Goal: Check status: Check status

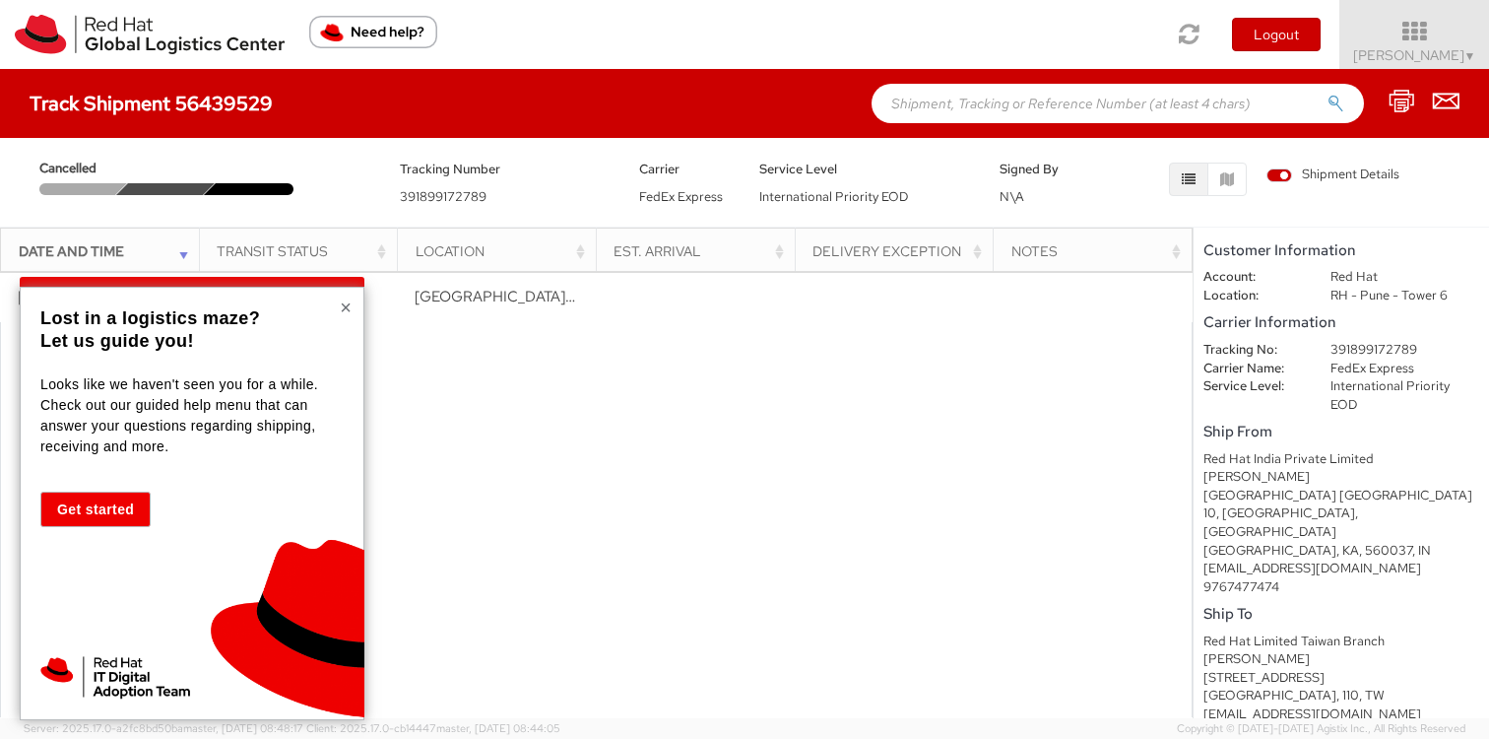
click at [342, 307] on button "×" at bounding box center [346, 307] width 12 height 20
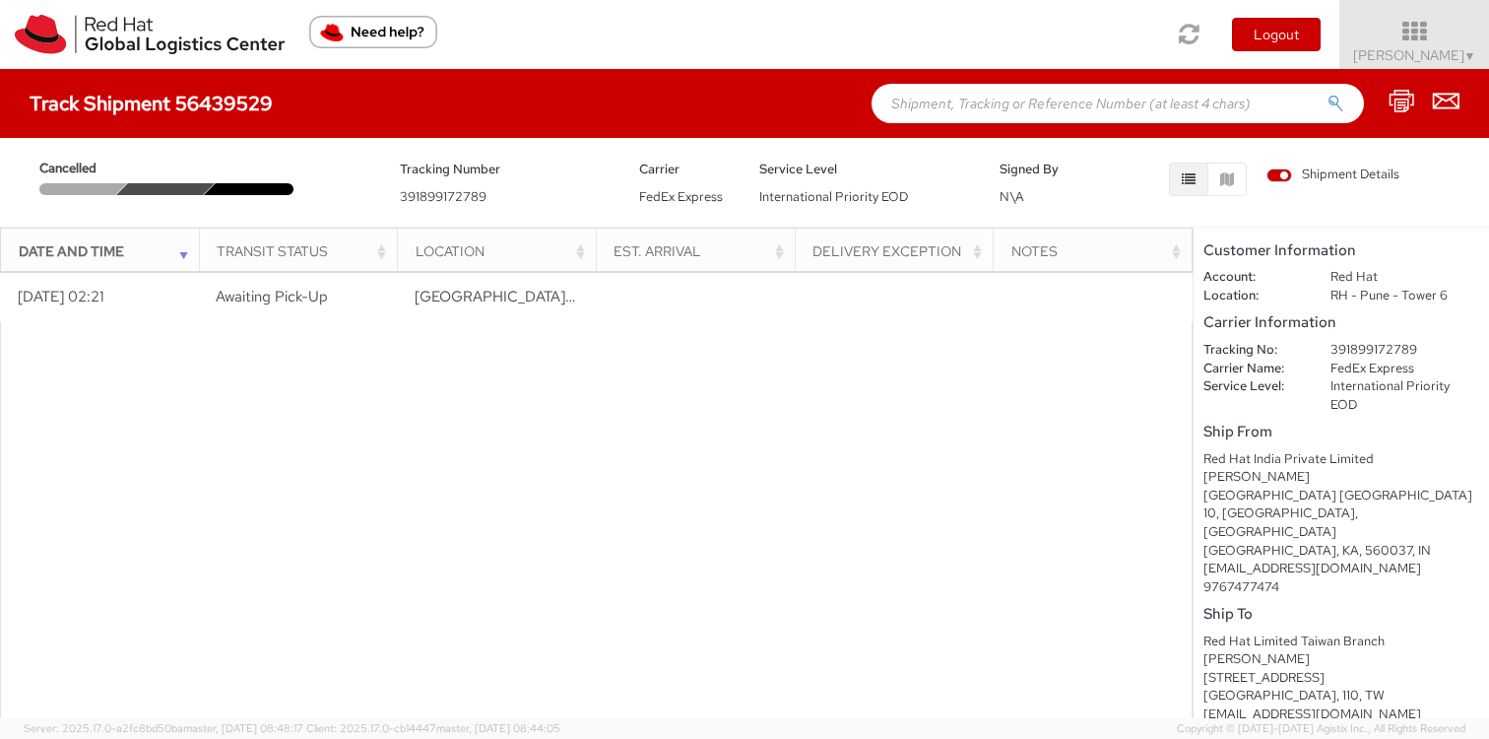
click at [968, 117] on input "text" at bounding box center [1118, 103] width 492 height 39
paste input "391899804280"
type input "391899804280"
click at [1327, 94] on button "submit" at bounding box center [1335, 106] width 17 height 24
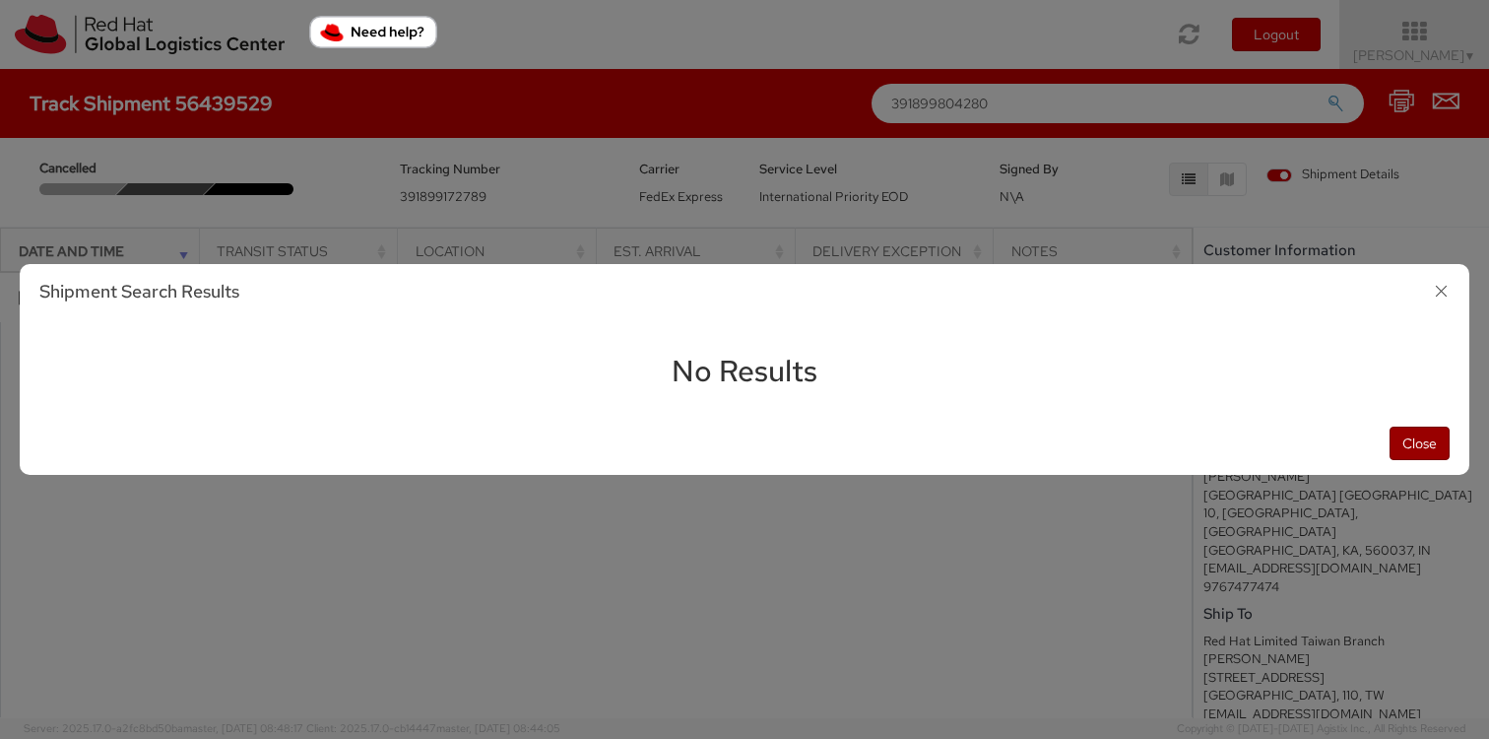
click at [1425, 444] on button "Close" at bounding box center [1419, 442] width 60 height 33
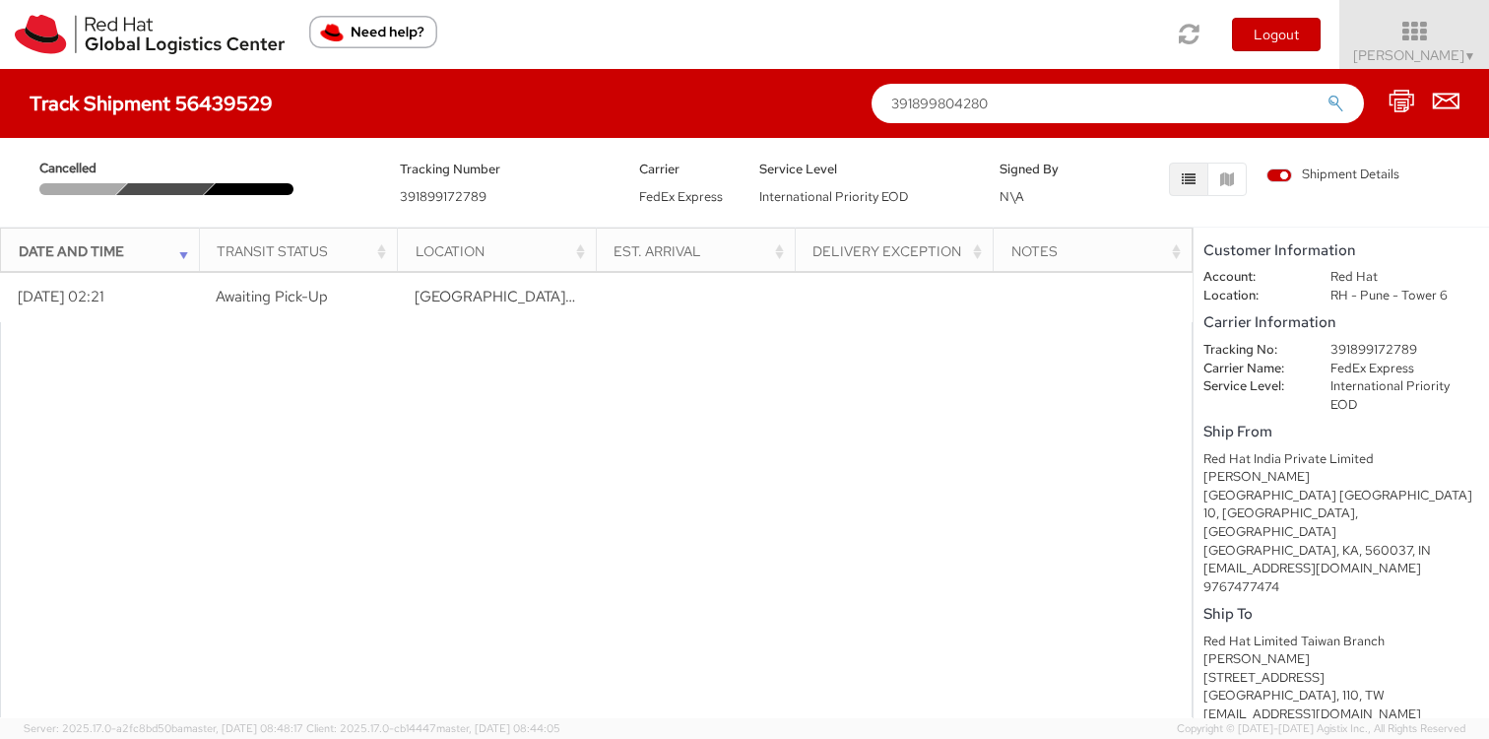
click at [458, 182] on div "Tracking Number 391899172789" at bounding box center [505, 182] width 240 height 49
click at [228, 103] on h4 "Track Shipment 56439529" at bounding box center [151, 104] width 243 height 22
click at [1456, 107] on icon at bounding box center [1446, 101] width 27 height 25
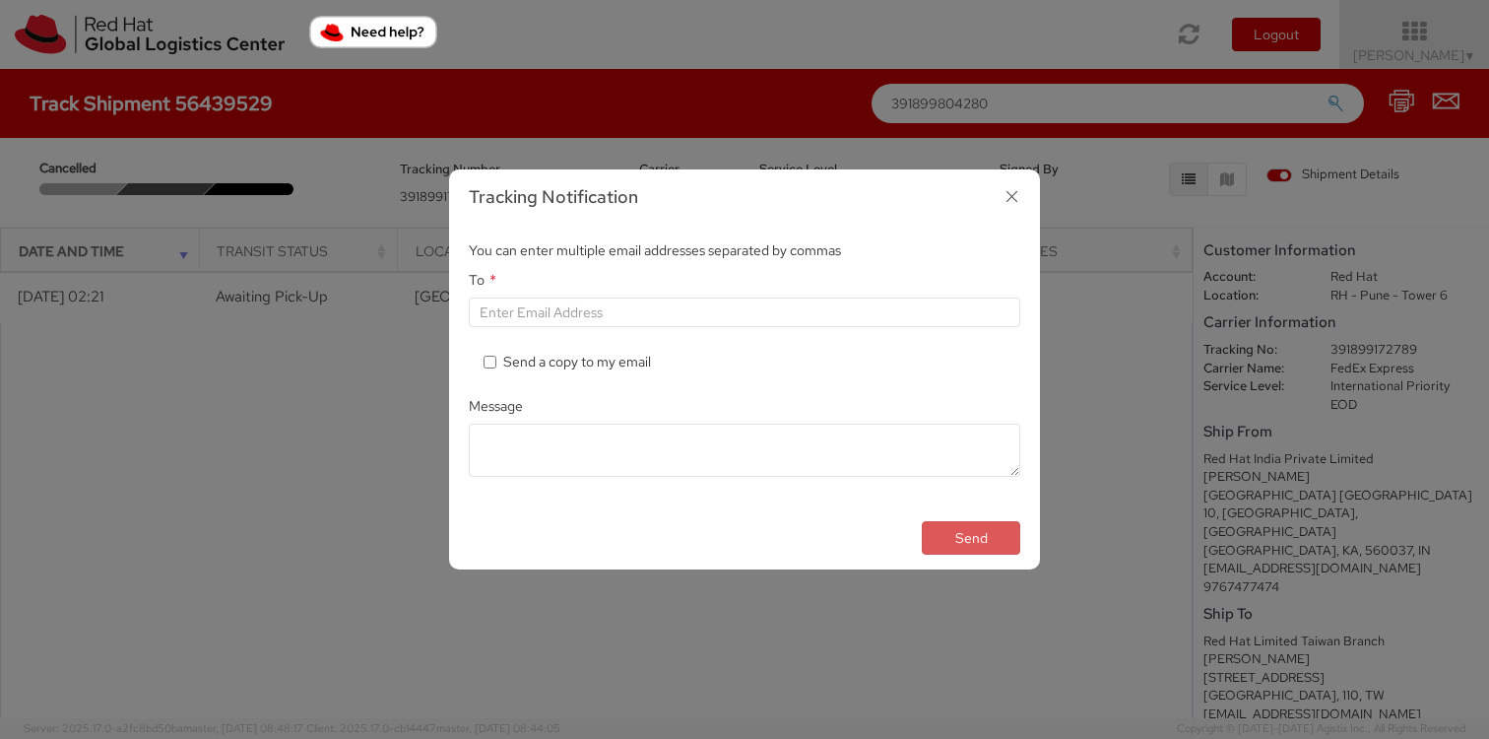
click at [1017, 197] on icon "button" at bounding box center [1012, 196] width 29 height 29
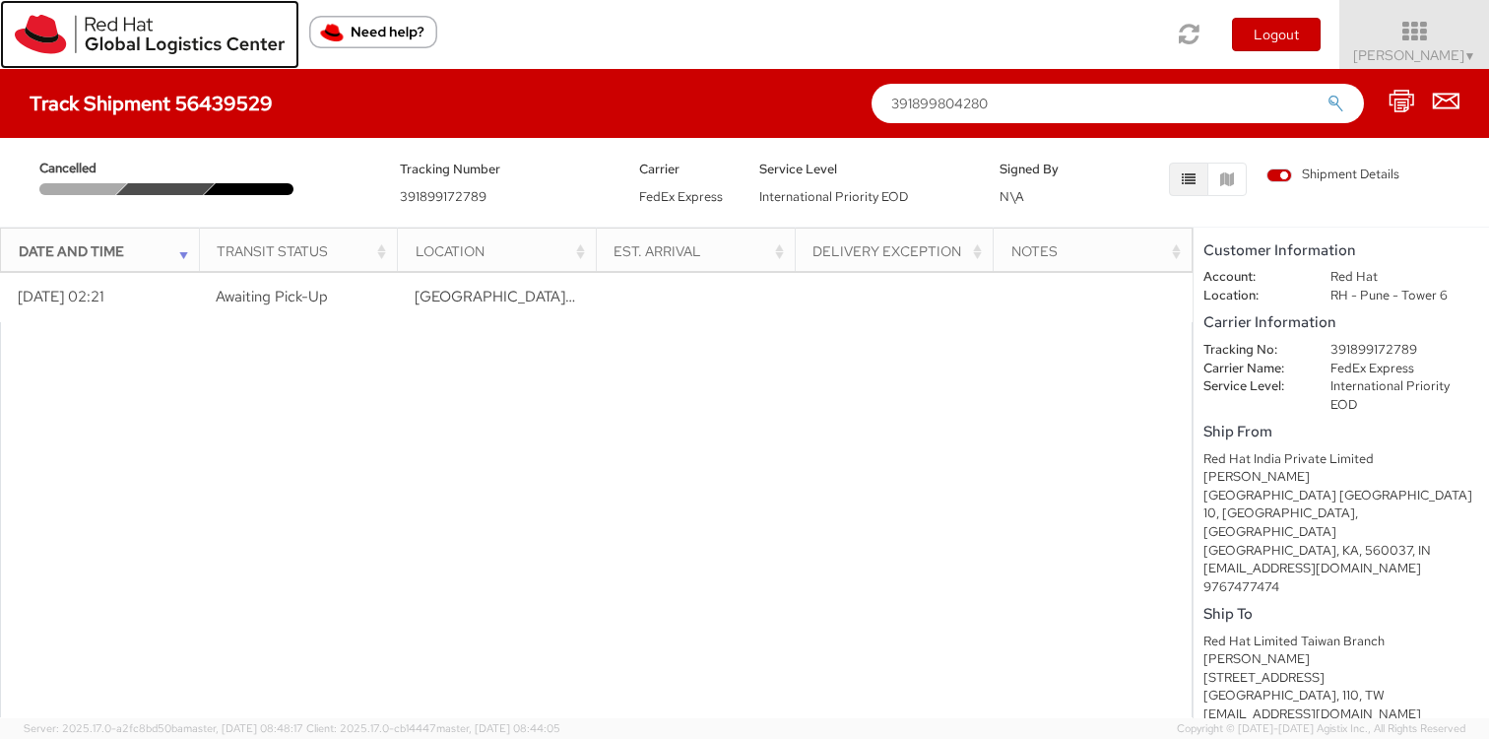
click at [217, 45] on img at bounding box center [150, 34] width 270 height 39
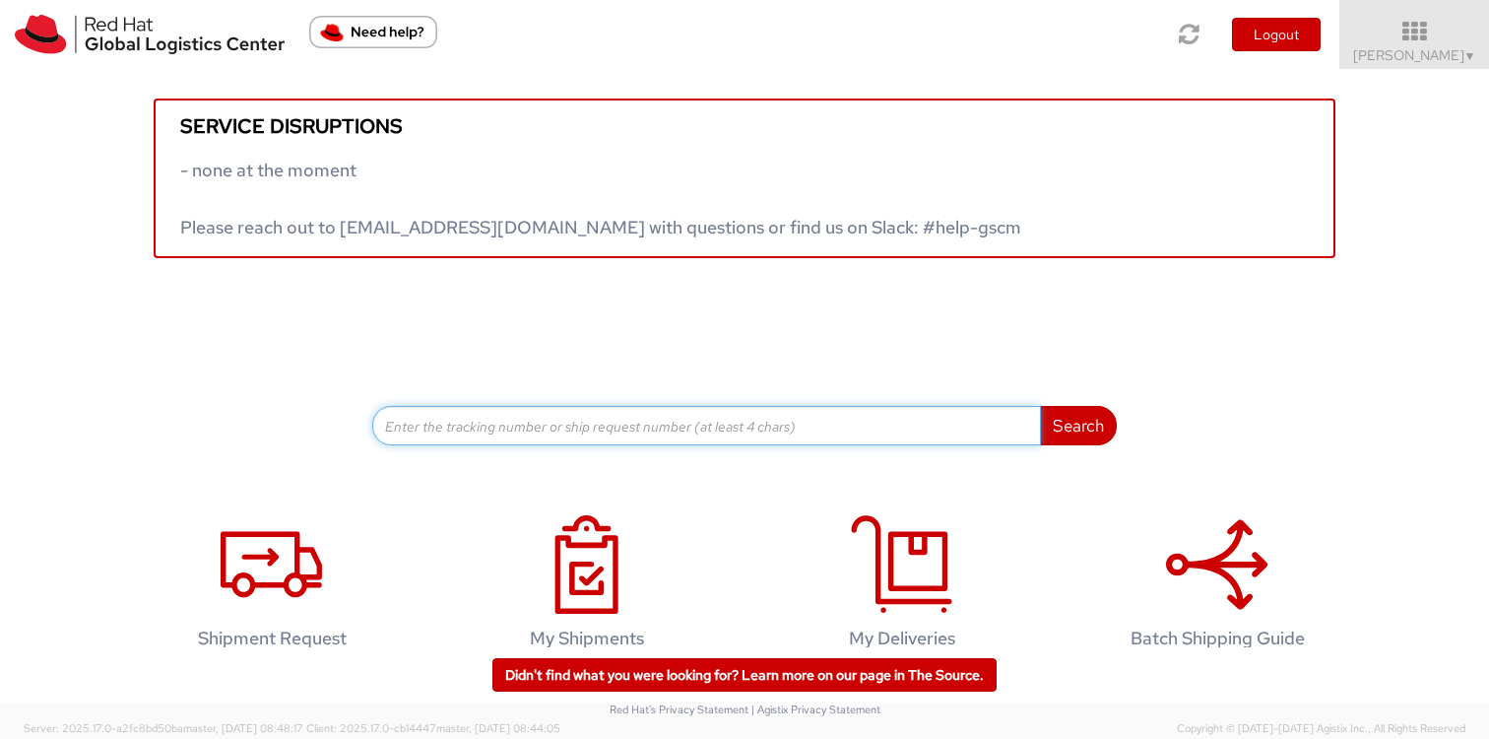
click at [520, 427] on input at bounding box center [706, 425] width 669 height 39
paste input "391899804280"
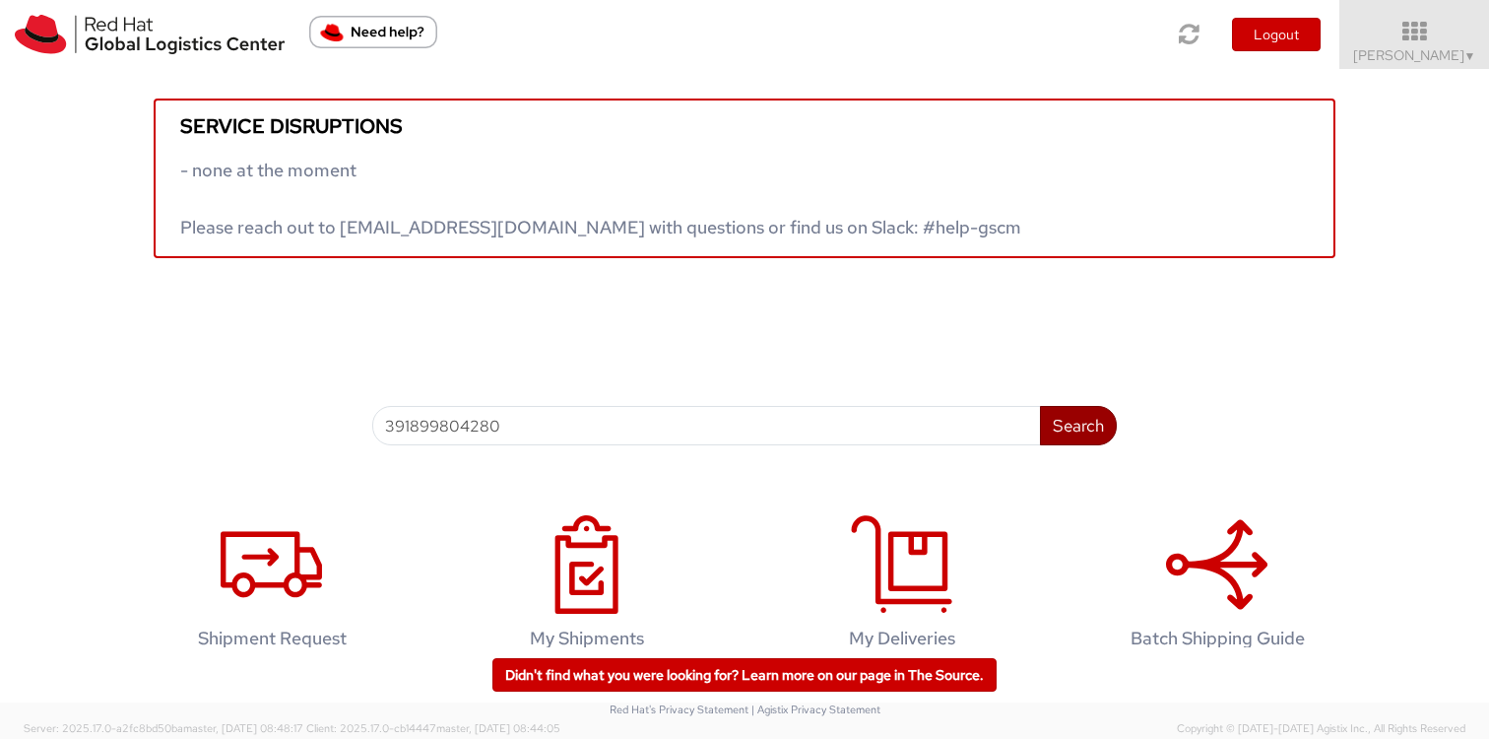
click at [1088, 427] on button "Search" at bounding box center [1078, 425] width 77 height 39
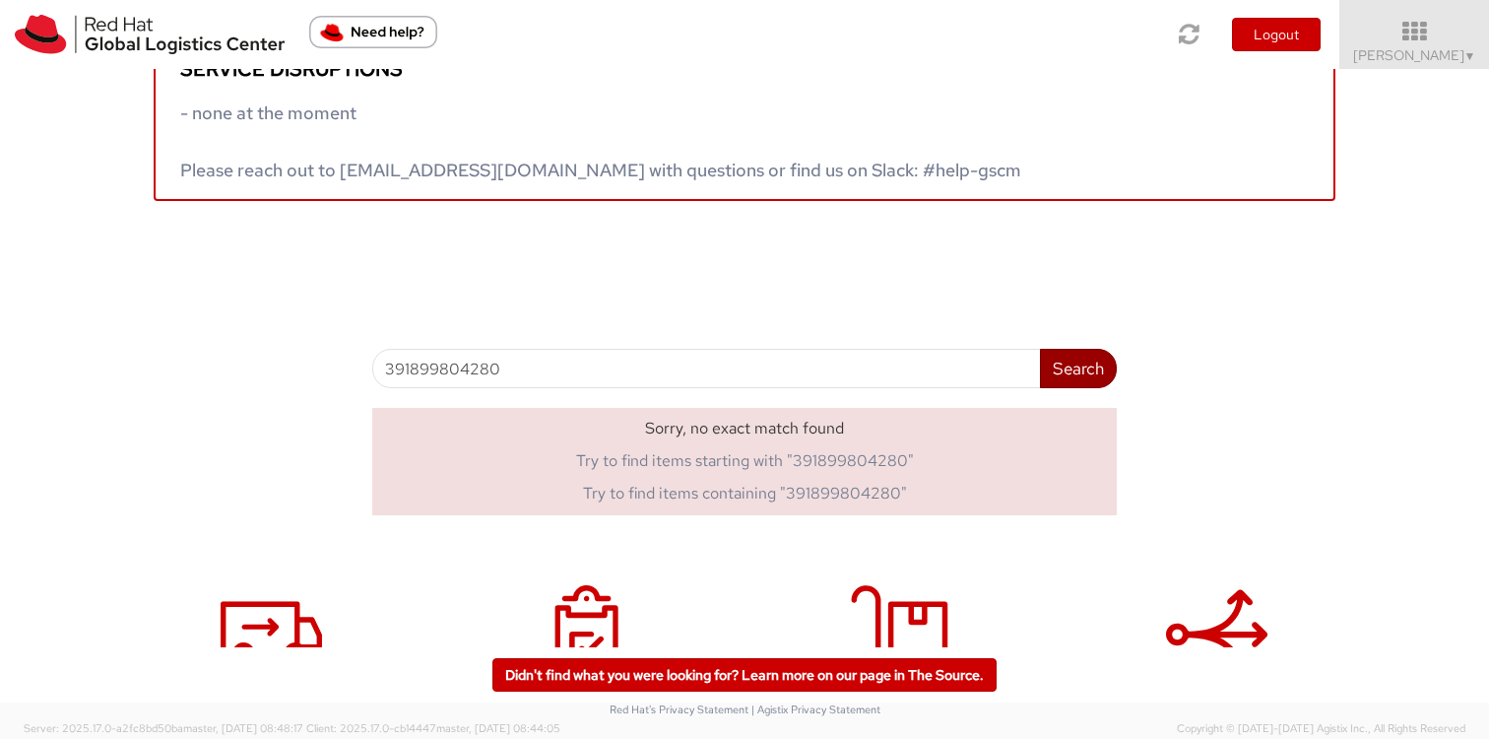
scroll to position [68, 0]
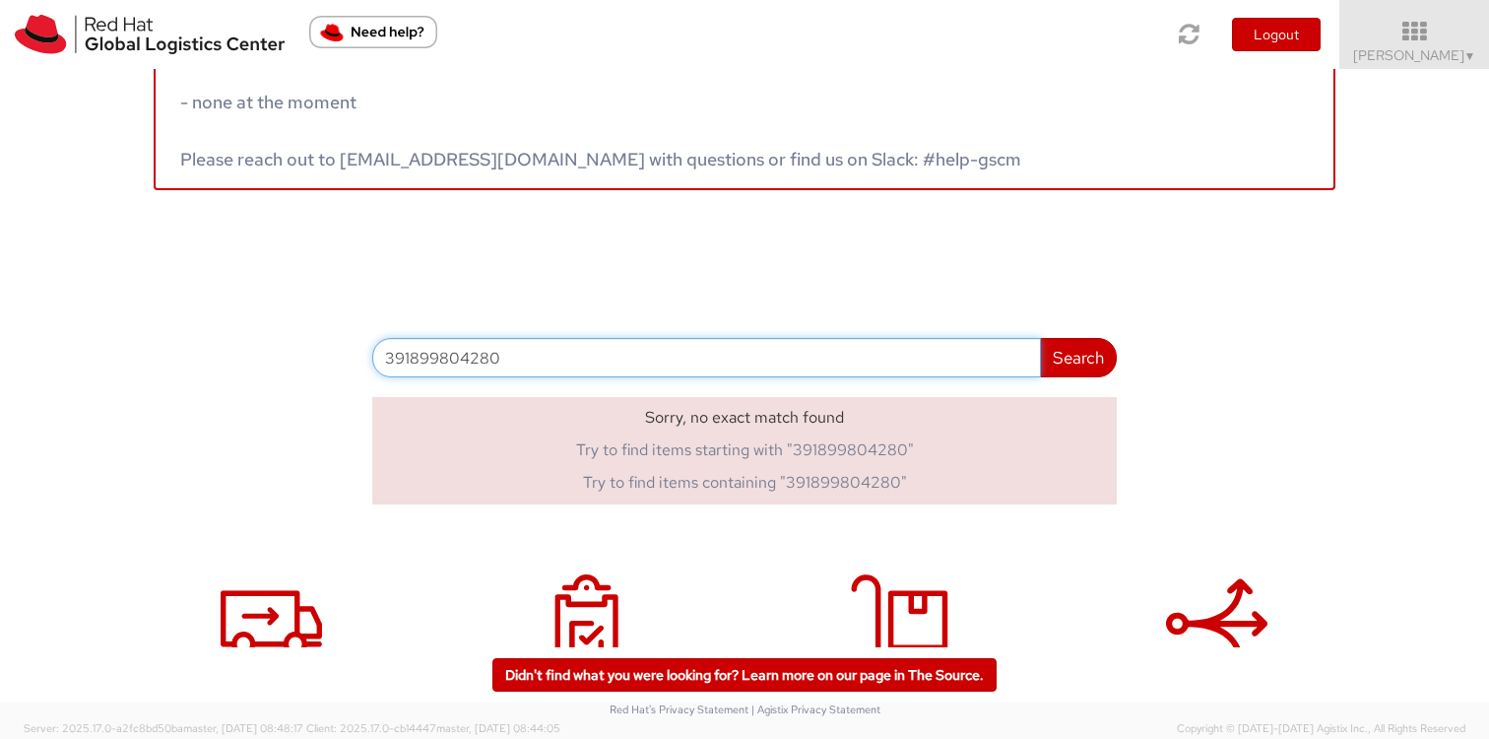
drag, startPoint x: 553, startPoint y: 355, endPoint x: 306, endPoint y: 350, distance: 247.2
click at [306, 350] on div "Service disruptions - none at the moment Please reach out to globallogistics@re…" at bounding box center [744, 252] width 1489 height 503
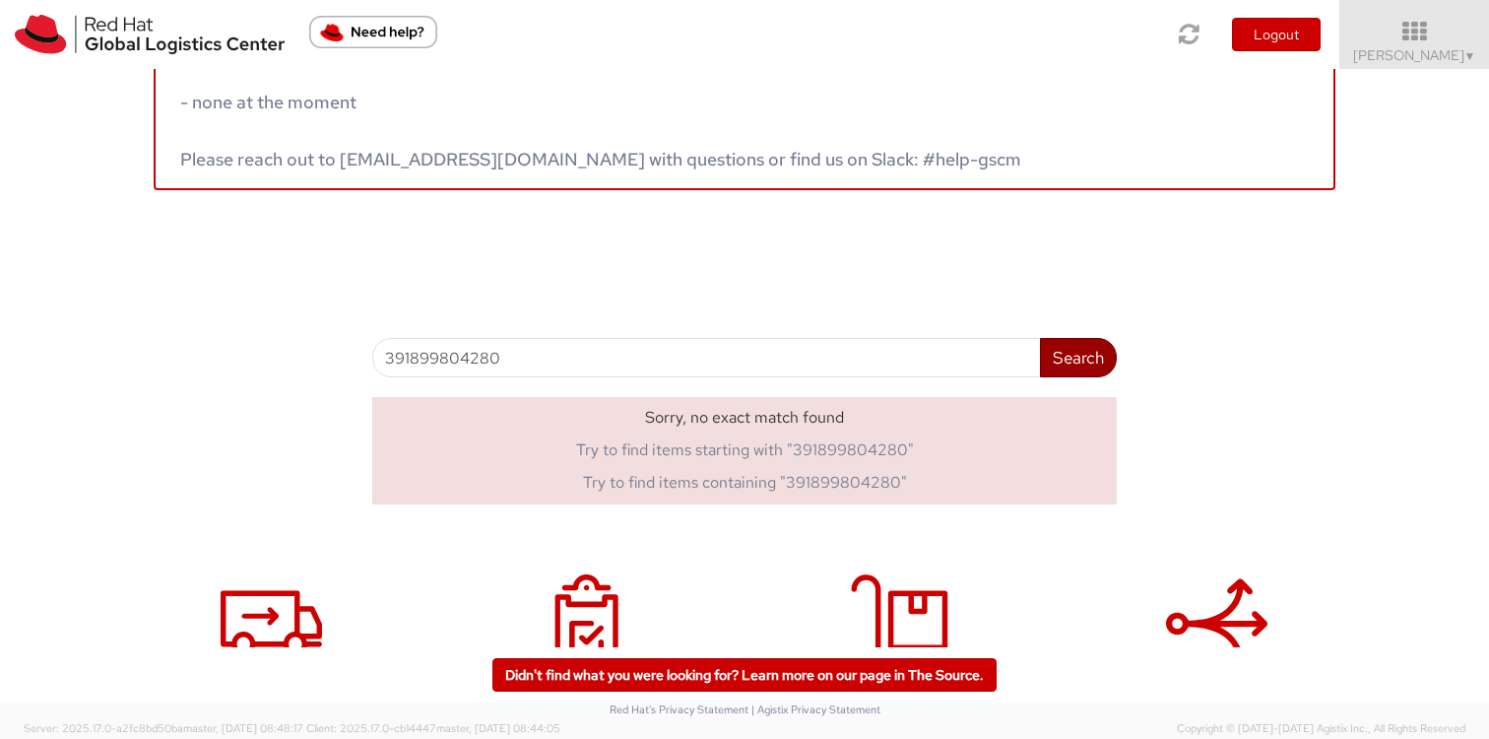
click at [1064, 358] on button "Search" at bounding box center [1078, 357] width 77 height 39
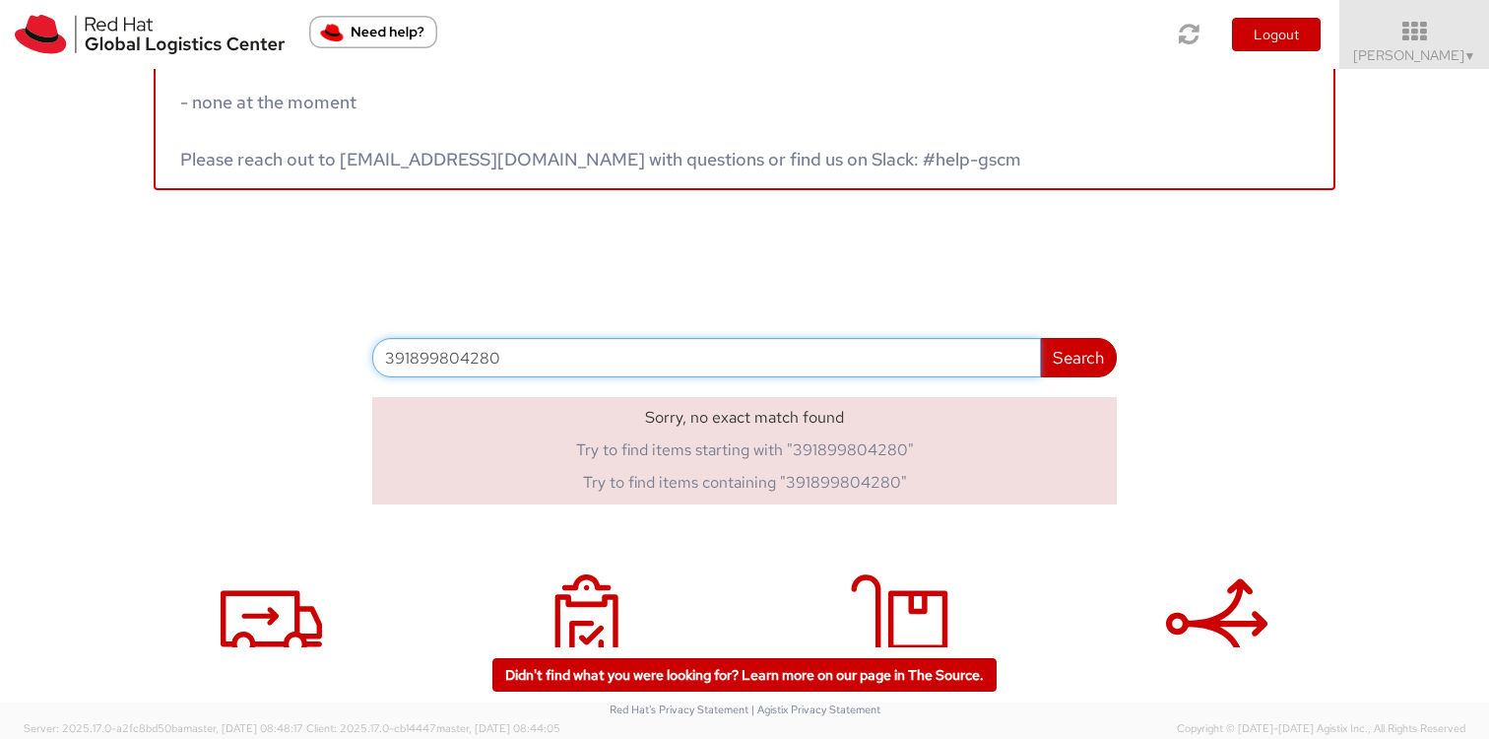
drag, startPoint x: 537, startPoint y: 359, endPoint x: 352, endPoint y: 359, distance: 185.1
click at [352, 359] on div "Service disruptions - none at the moment Please reach out to globallogistics@re…" at bounding box center [744, 252] width 1489 height 503
paste input "172789"
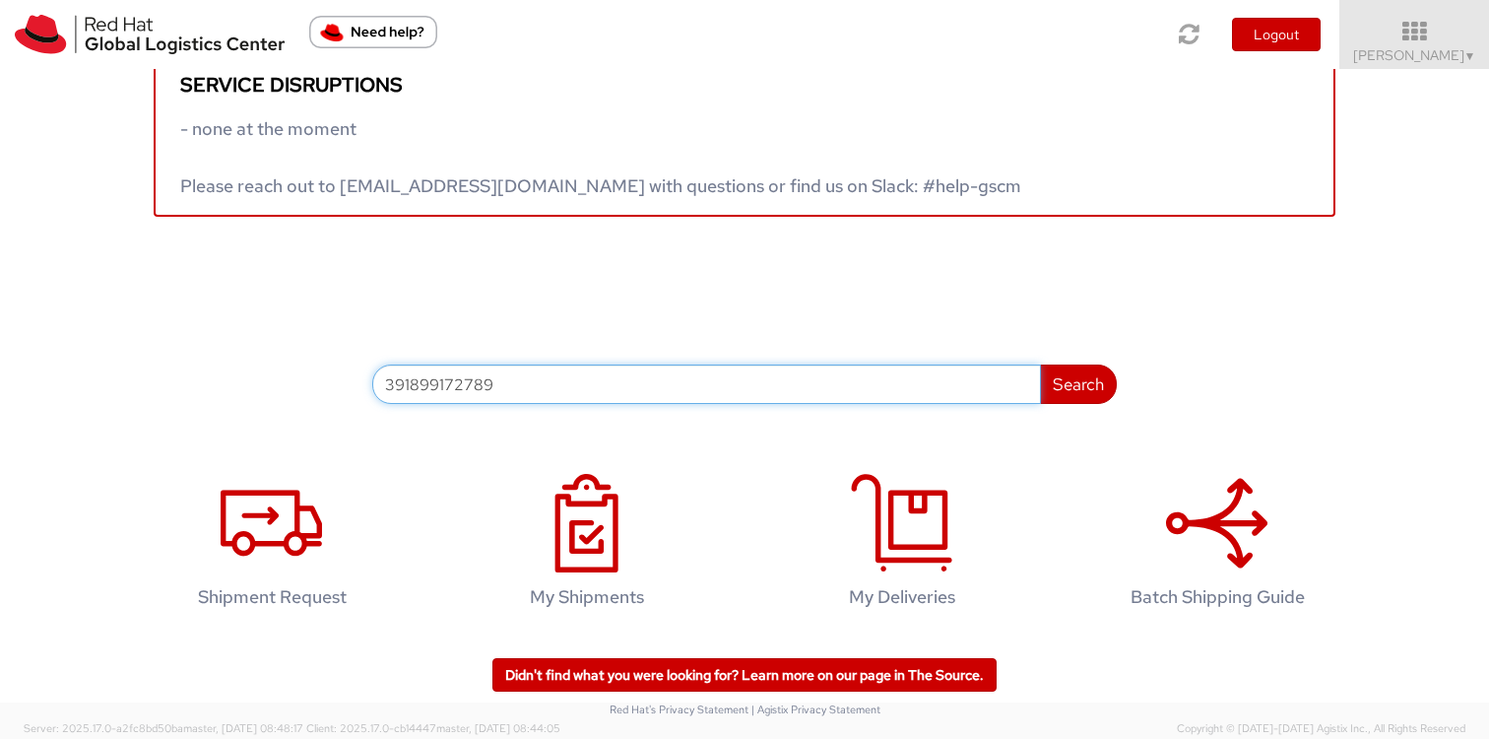
scroll to position [40, 0]
type input "391899172789"
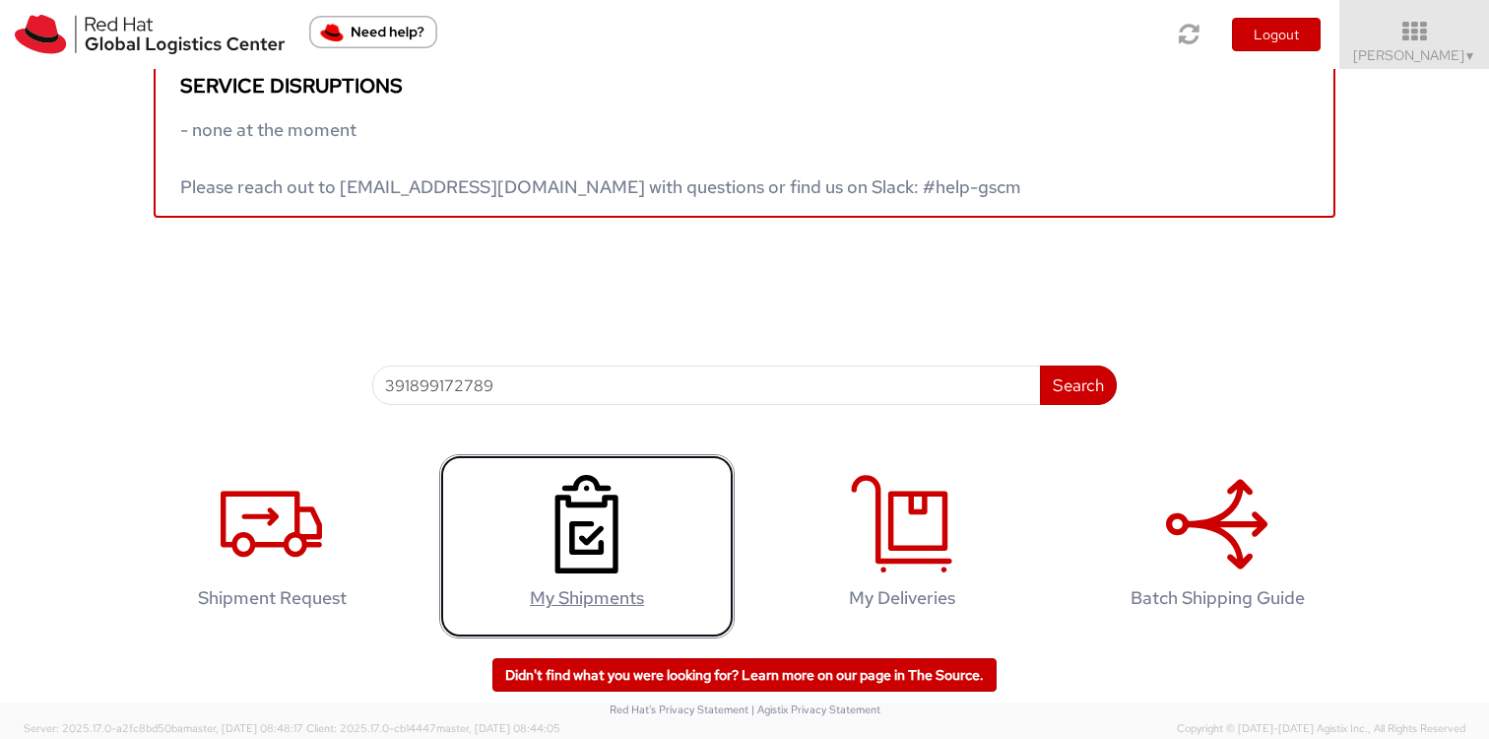
click at [613, 540] on icon at bounding box center [586, 524] width 101 height 98
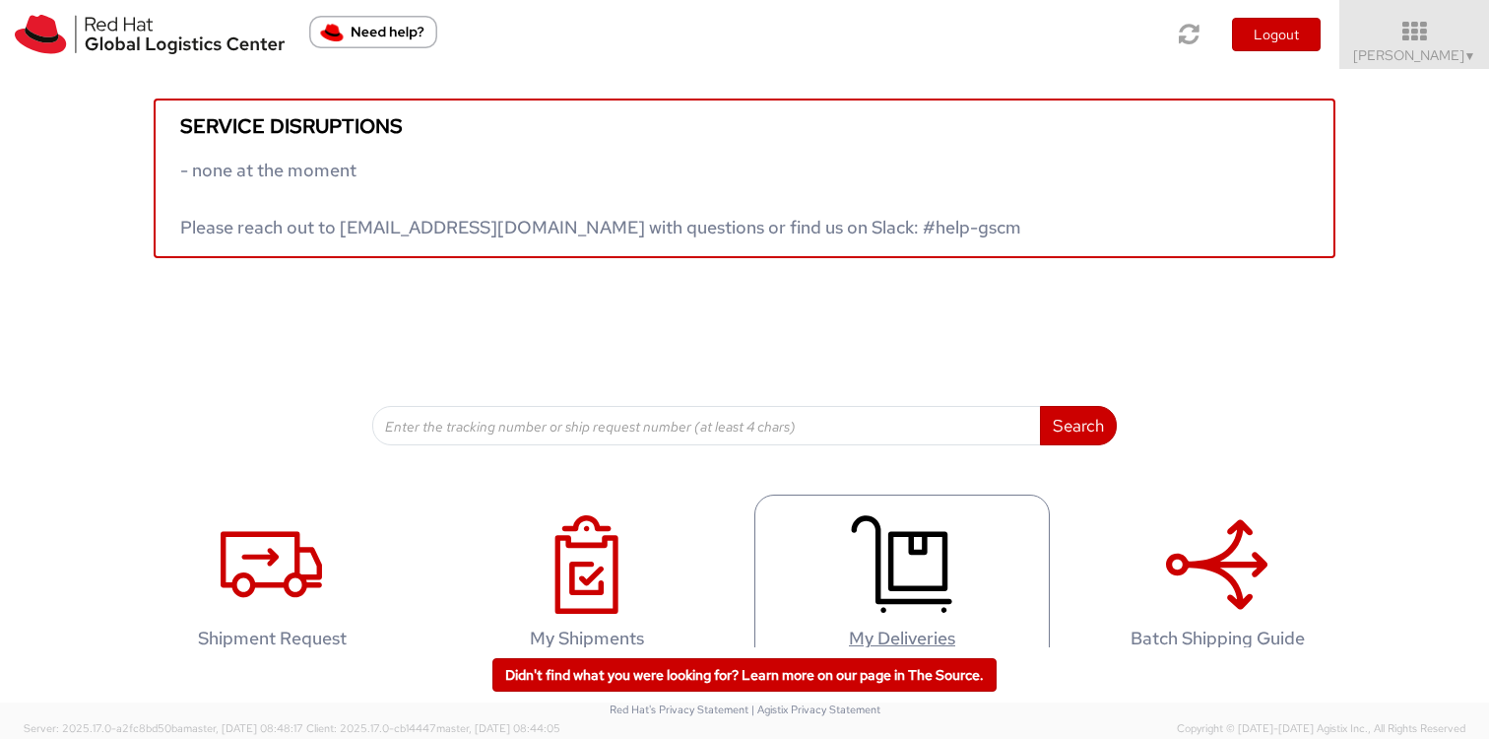
scroll to position [40, 0]
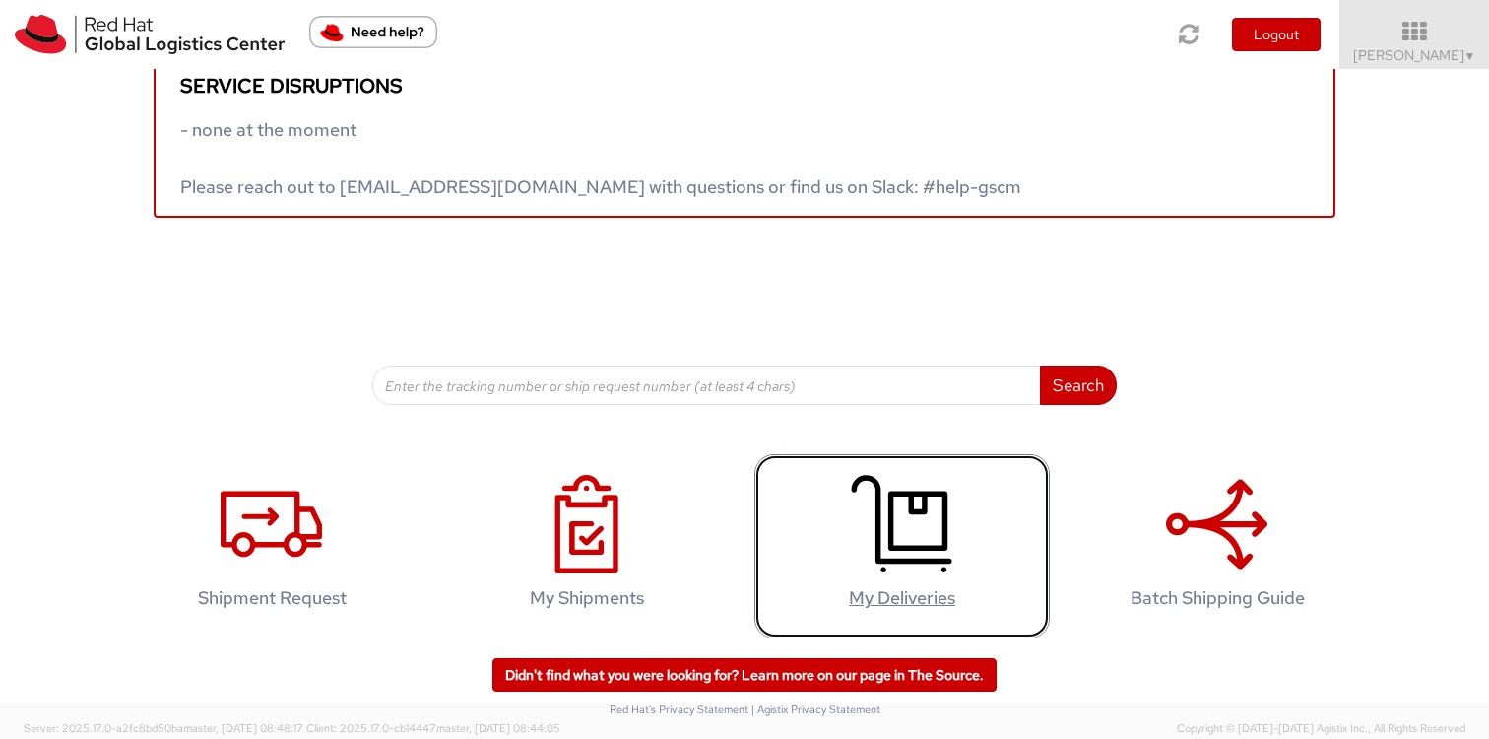
click at [905, 564] on icon at bounding box center [901, 524] width 101 height 98
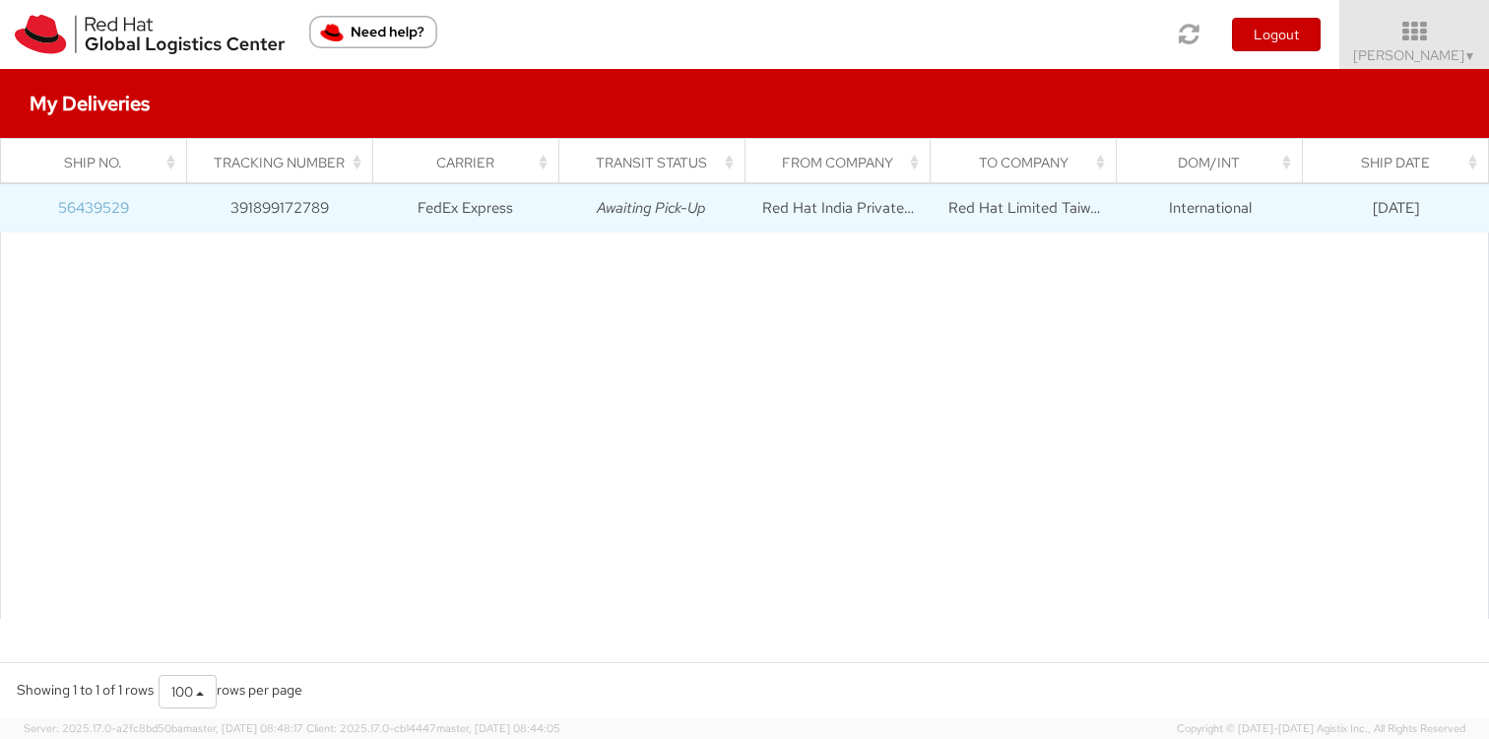
click at [110, 202] on link "56439529" at bounding box center [93, 208] width 71 height 20
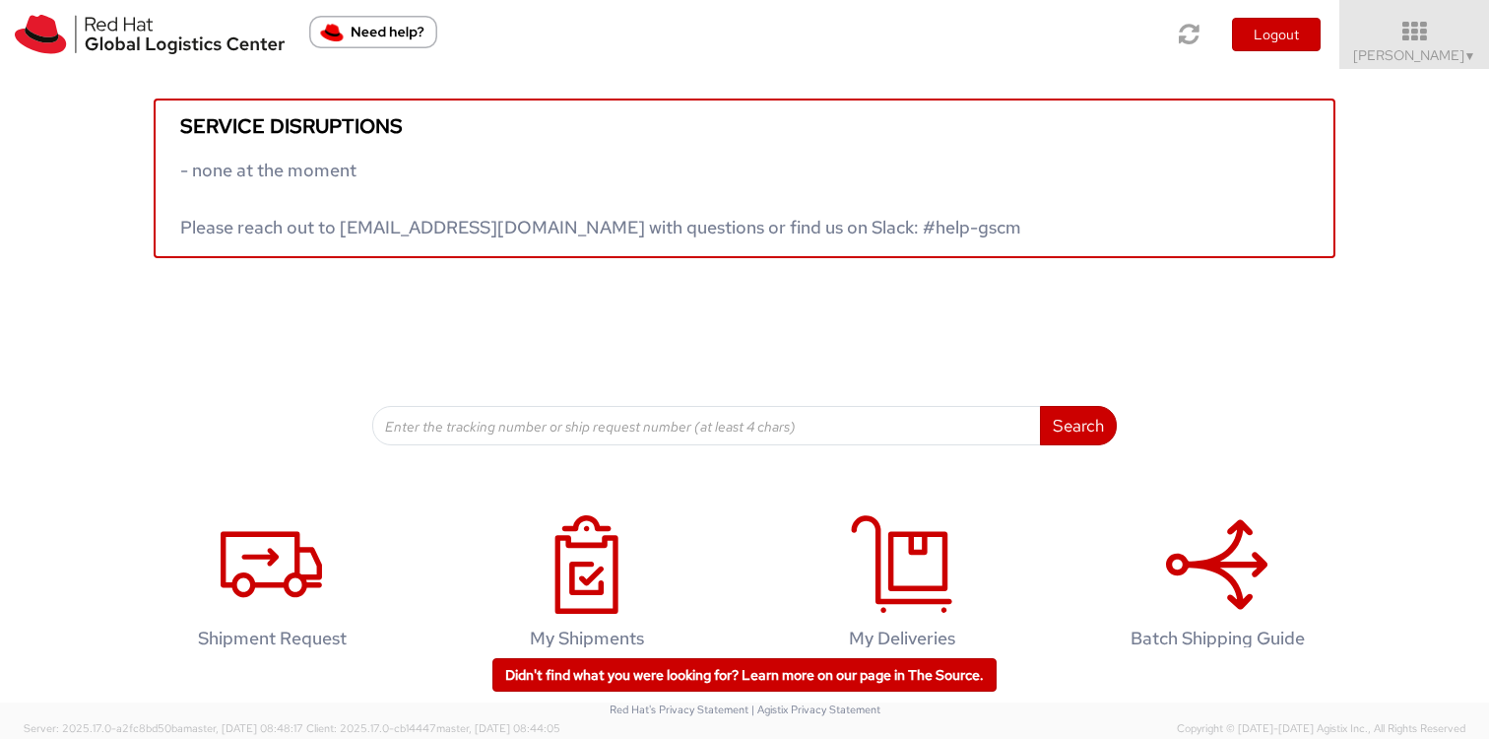
scroll to position [40, 0]
